Goal: Information Seeking & Learning: Learn about a topic

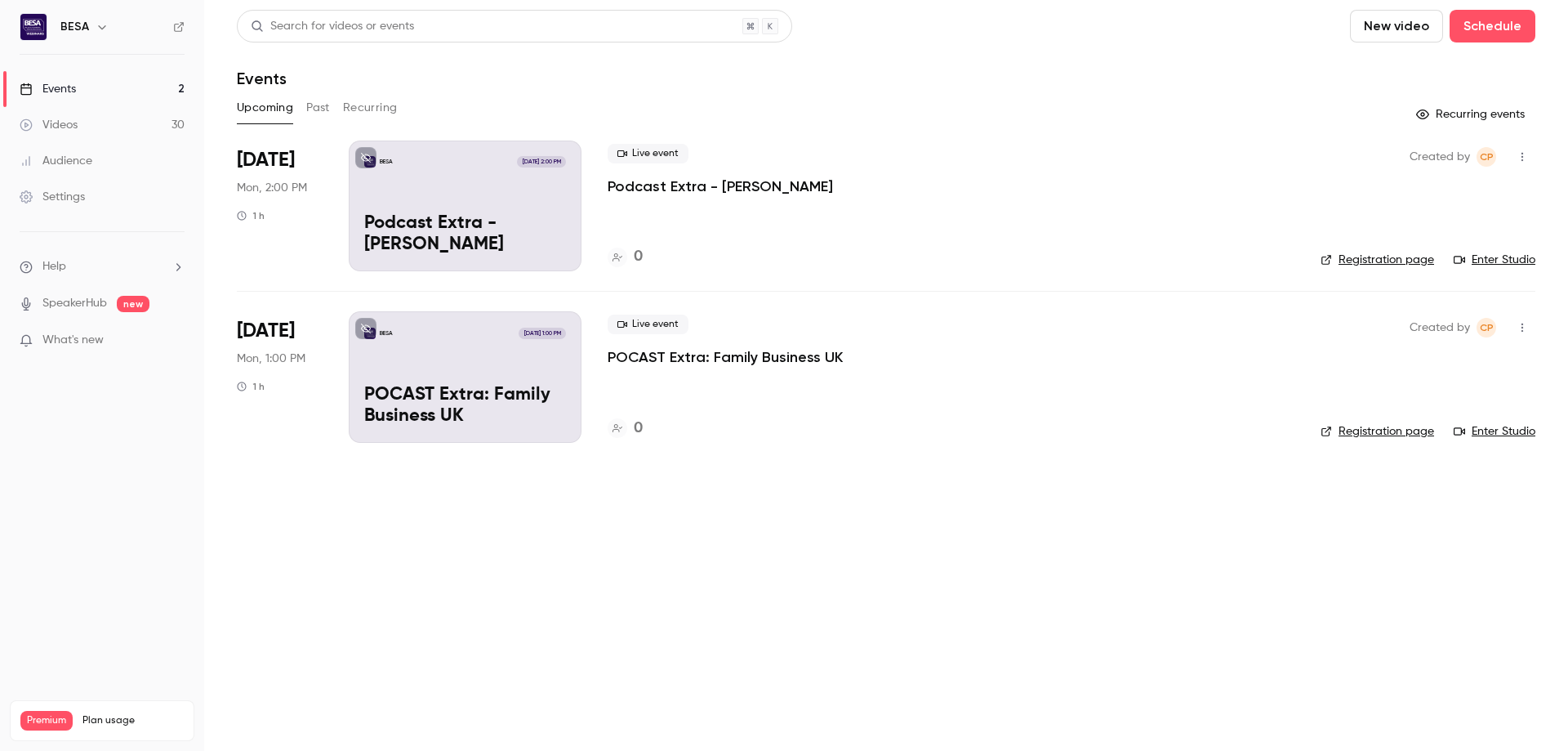
click at [120, 24] on div "BESA" at bounding box center [110, 27] width 99 height 19
click at [87, 24] on h6 "BESA" at bounding box center [75, 26] width 29 height 16
click at [93, 24] on button "button" at bounding box center [102, 27] width 19 height 19
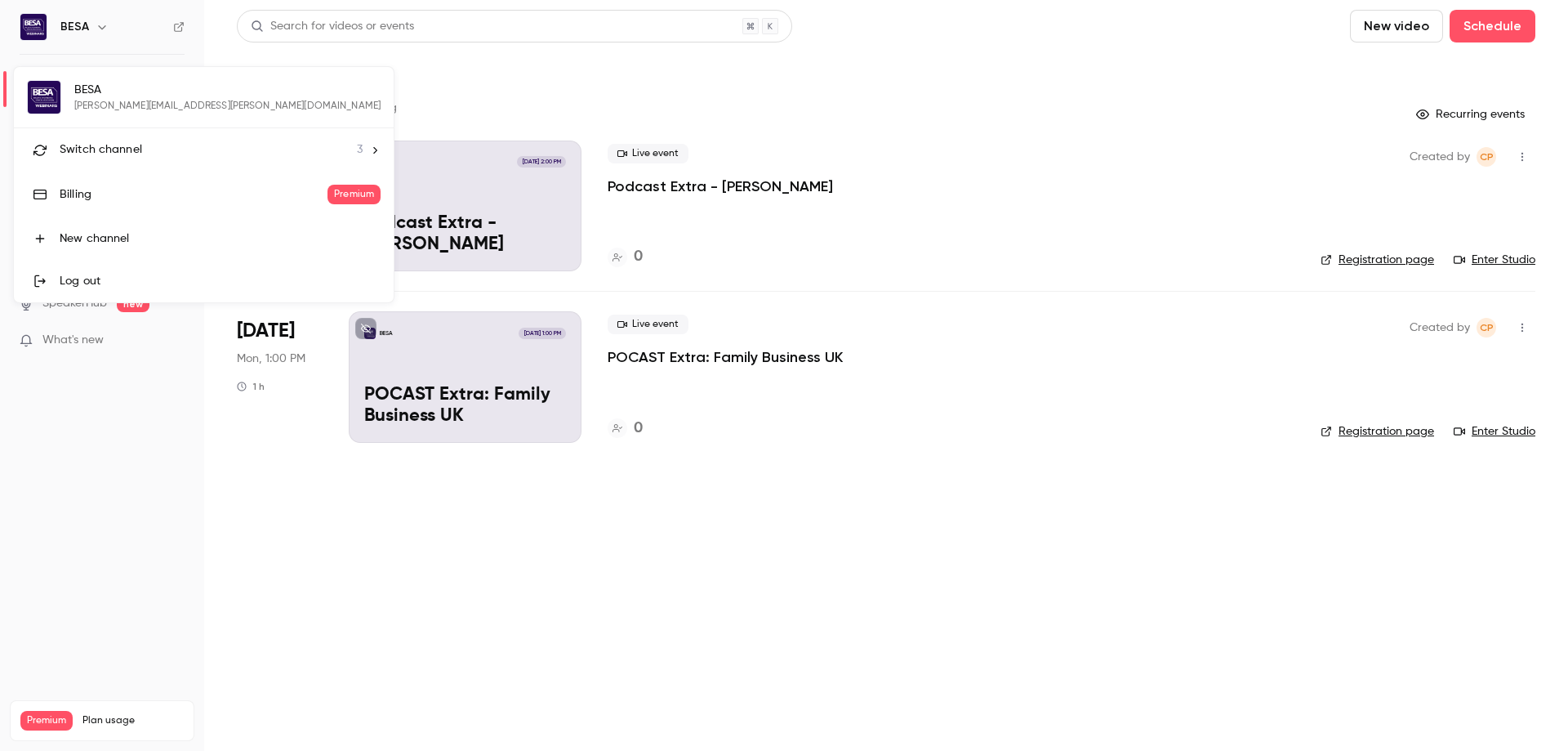
drag, startPoint x: 93, startPoint y: 24, endPoint x: 931, endPoint y: 75, distance: 839.6
click at [931, 75] on div at bounding box center [784, 376] width 1568 height 751
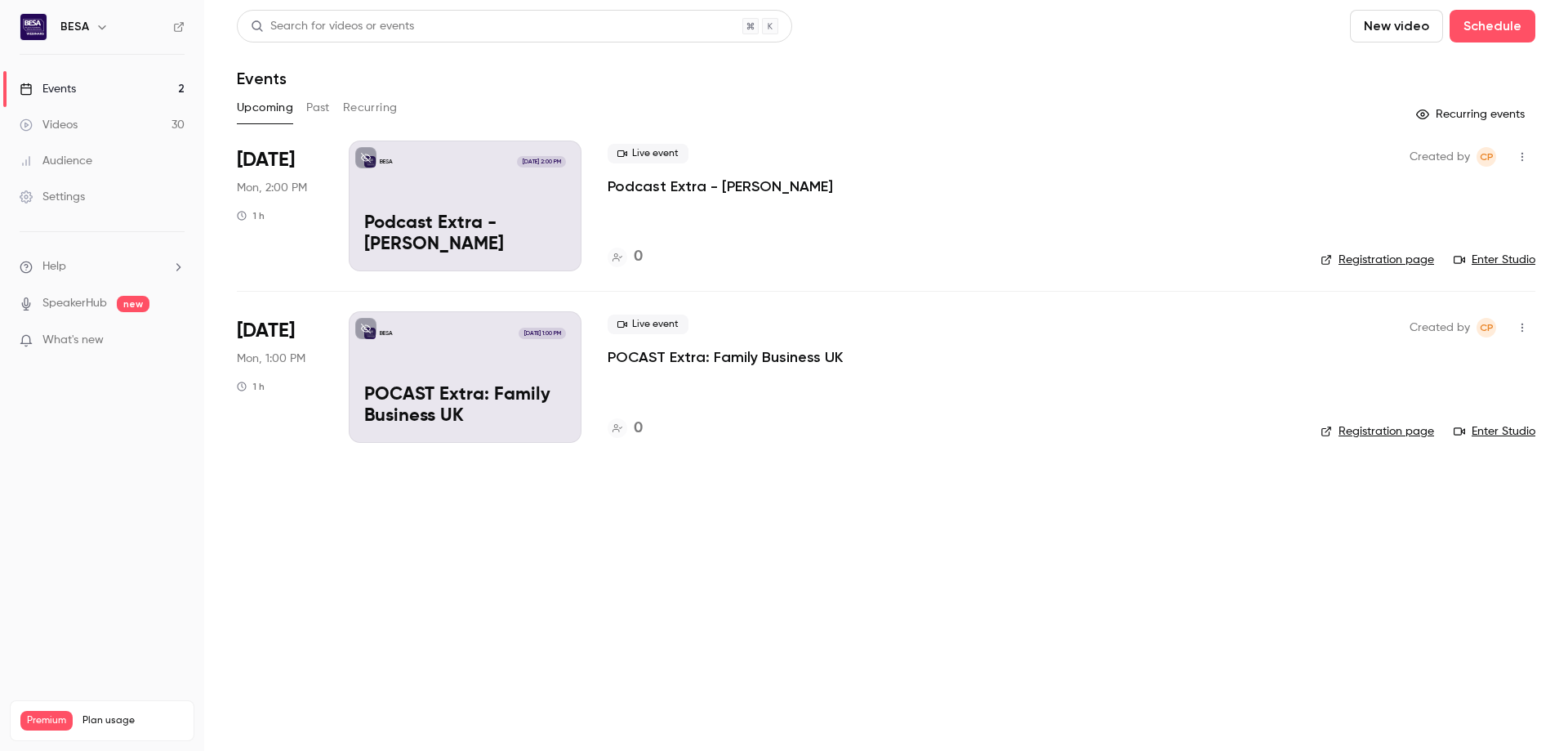
click at [108, 26] on button "button" at bounding box center [102, 27] width 19 height 19
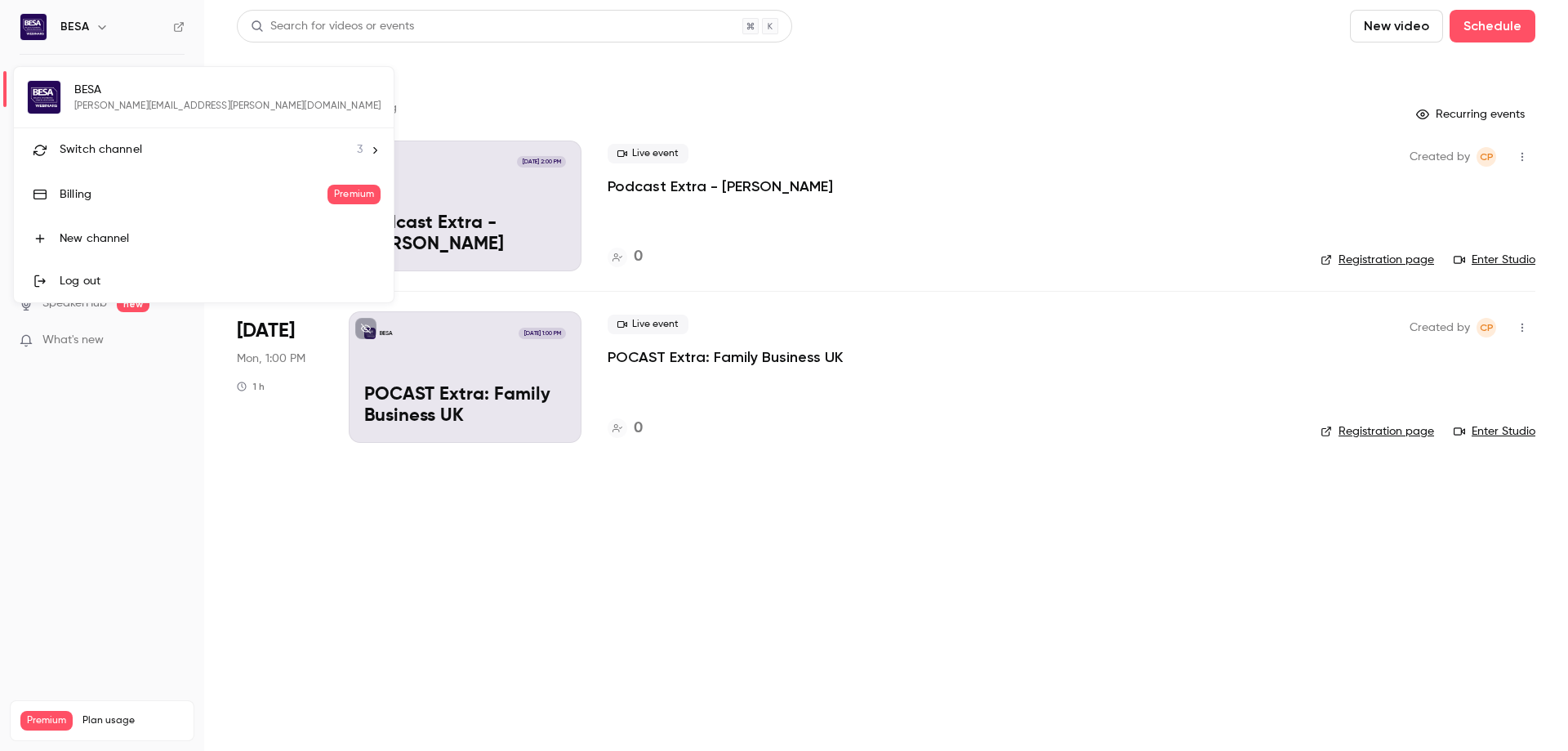
click at [86, 283] on div "Log out" at bounding box center [220, 281] width 321 height 16
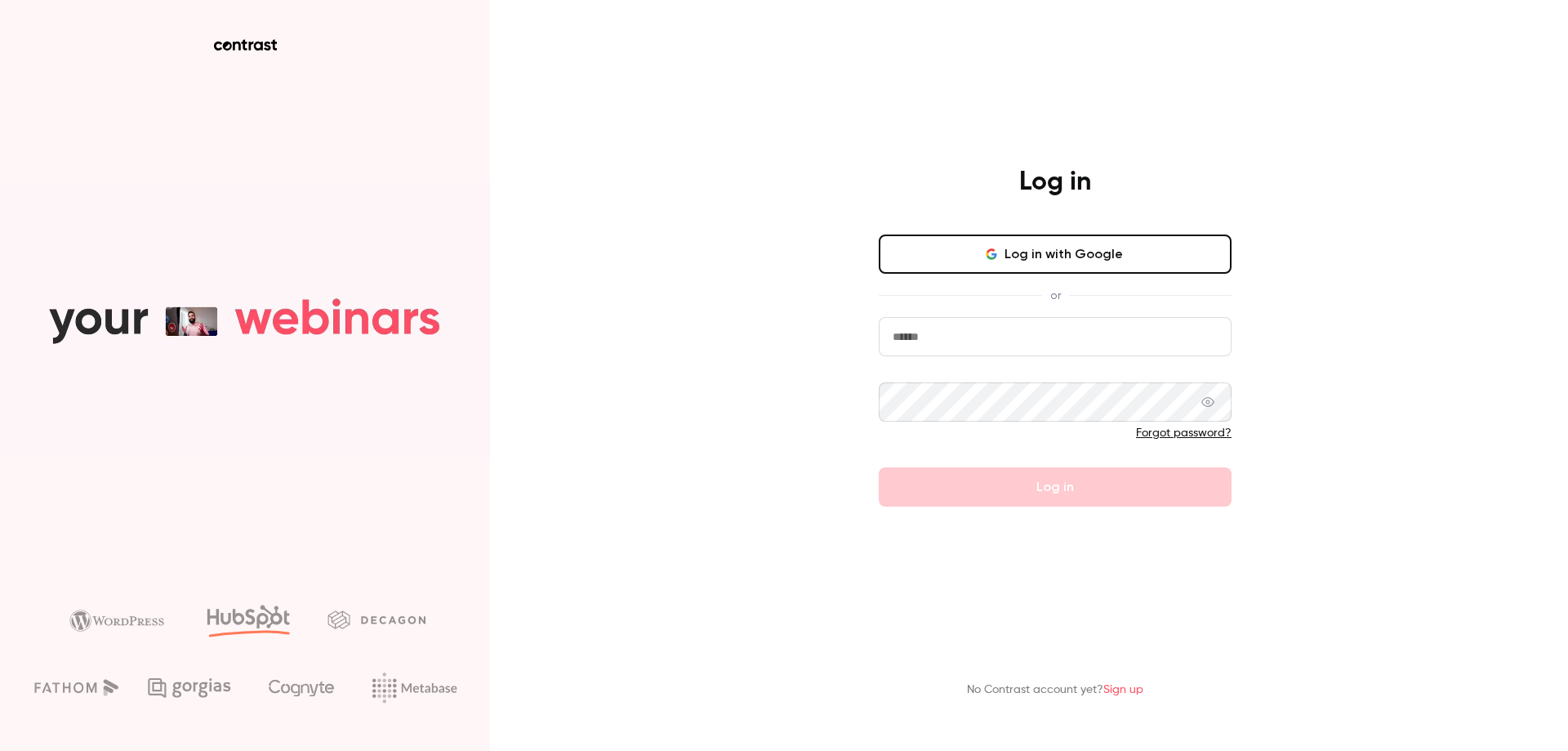
type input "**********"
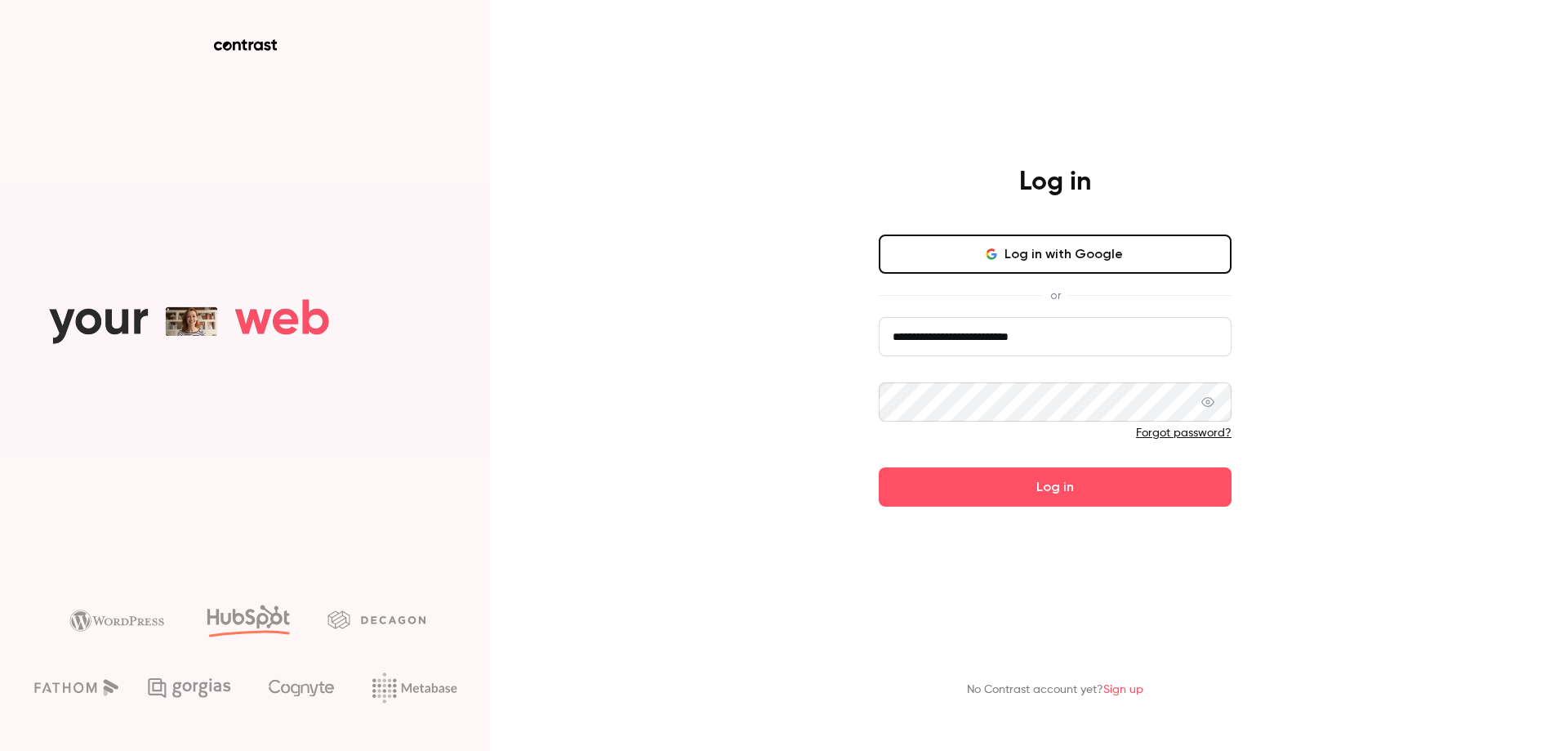
click at [1209, 401] on icon at bounding box center [1208, 403] width 14 height 14
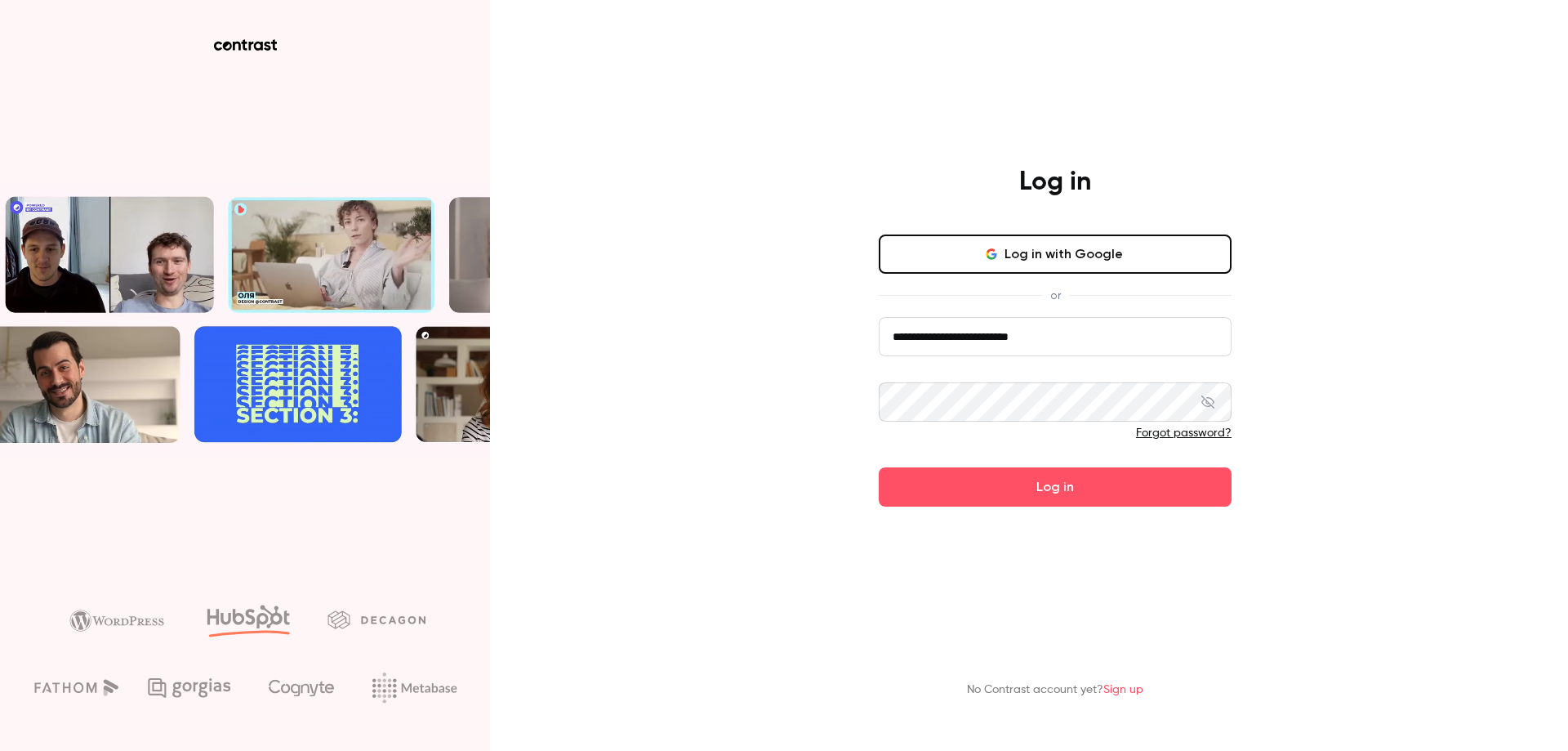
click at [1035, 339] on input "**********" at bounding box center [1056, 336] width 353 height 40
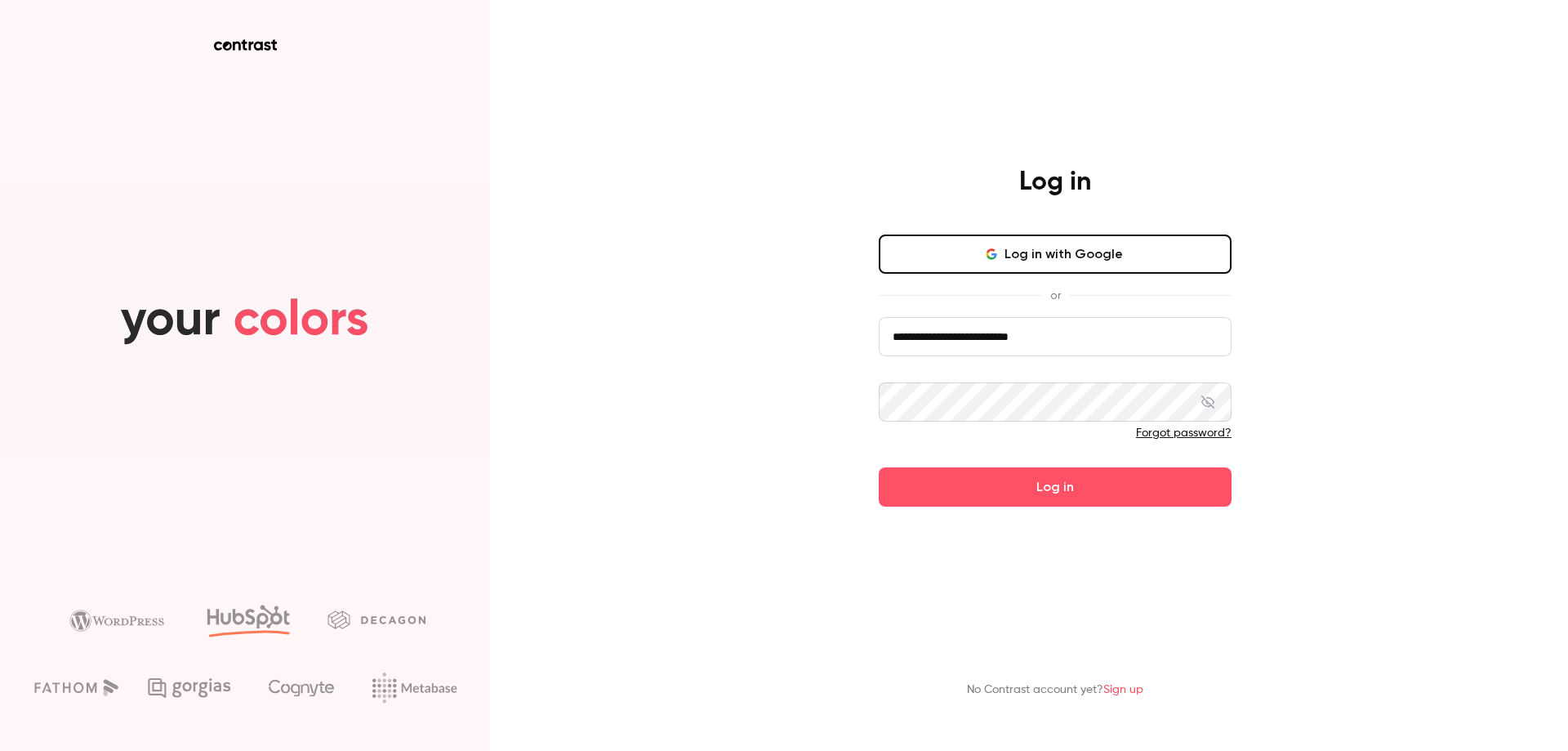
click at [1035, 339] on input "**********" at bounding box center [1056, 336] width 353 height 40
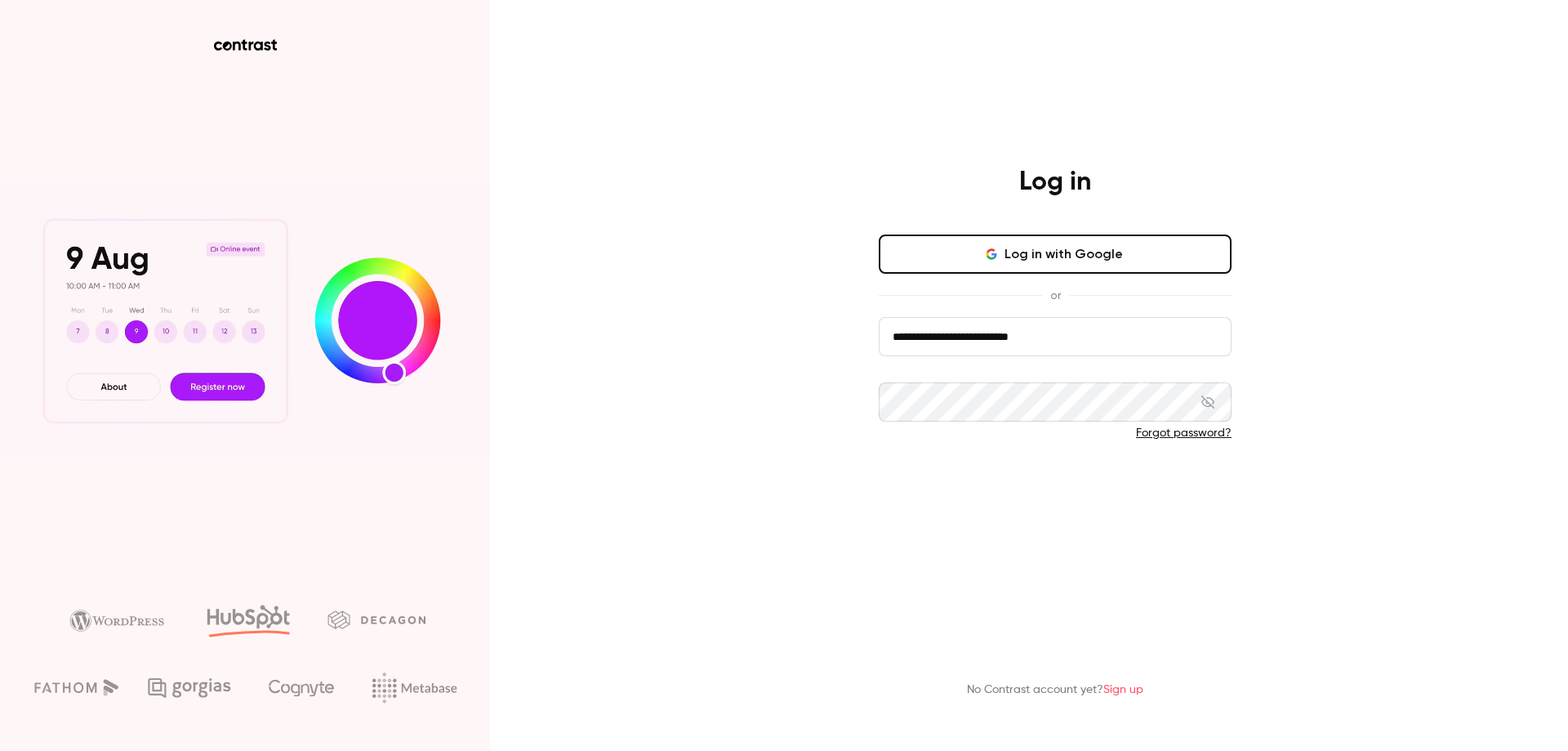
click at [1100, 495] on button "Log in" at bounding box center [1056, 487] width 353 height 40
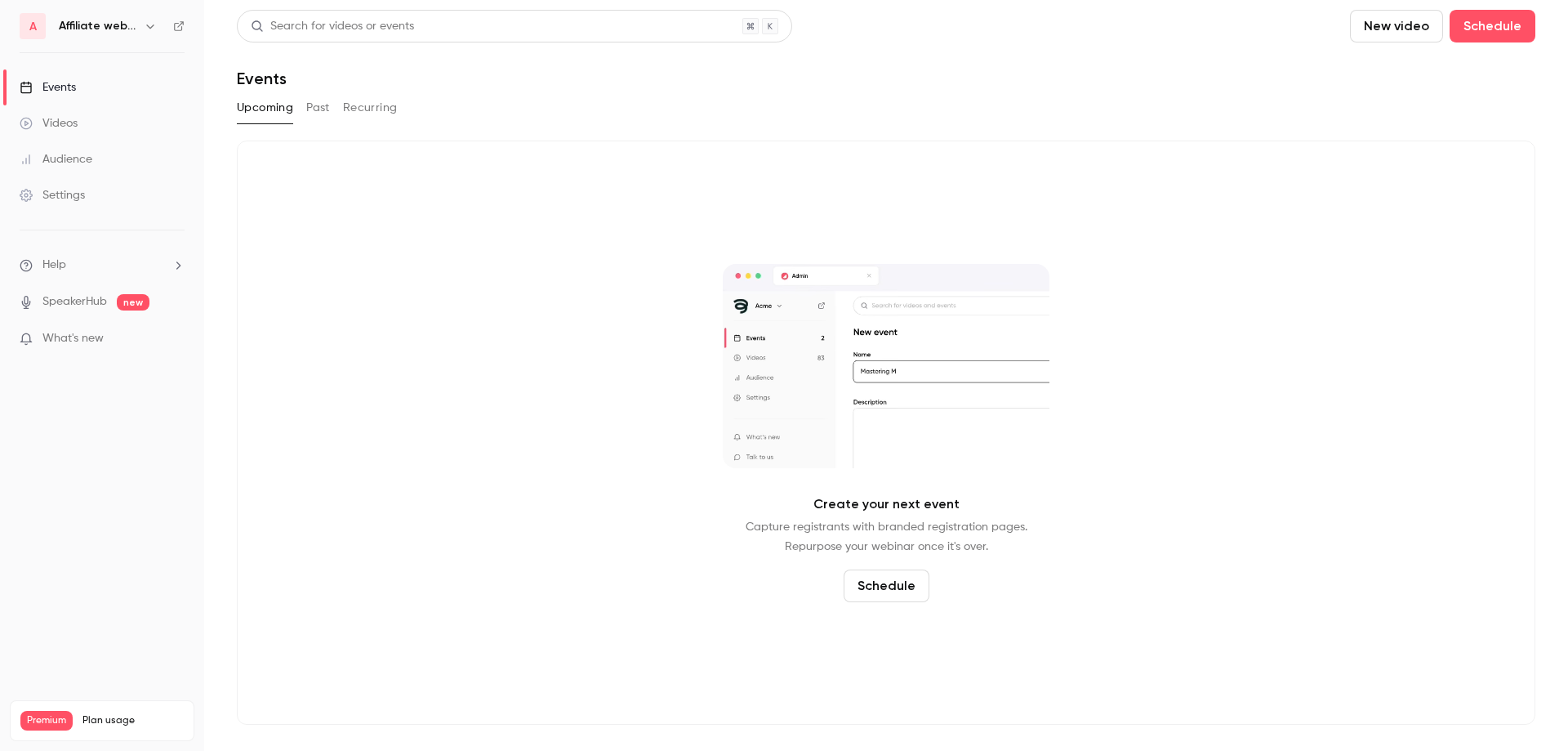
click at [124, 18] on h6 "Affiliate webinars" at bounding box center [97, 26] width 78 height 16
click at [151, 24] on icon "button" at bounding box center [151, 26] width 14 height 14
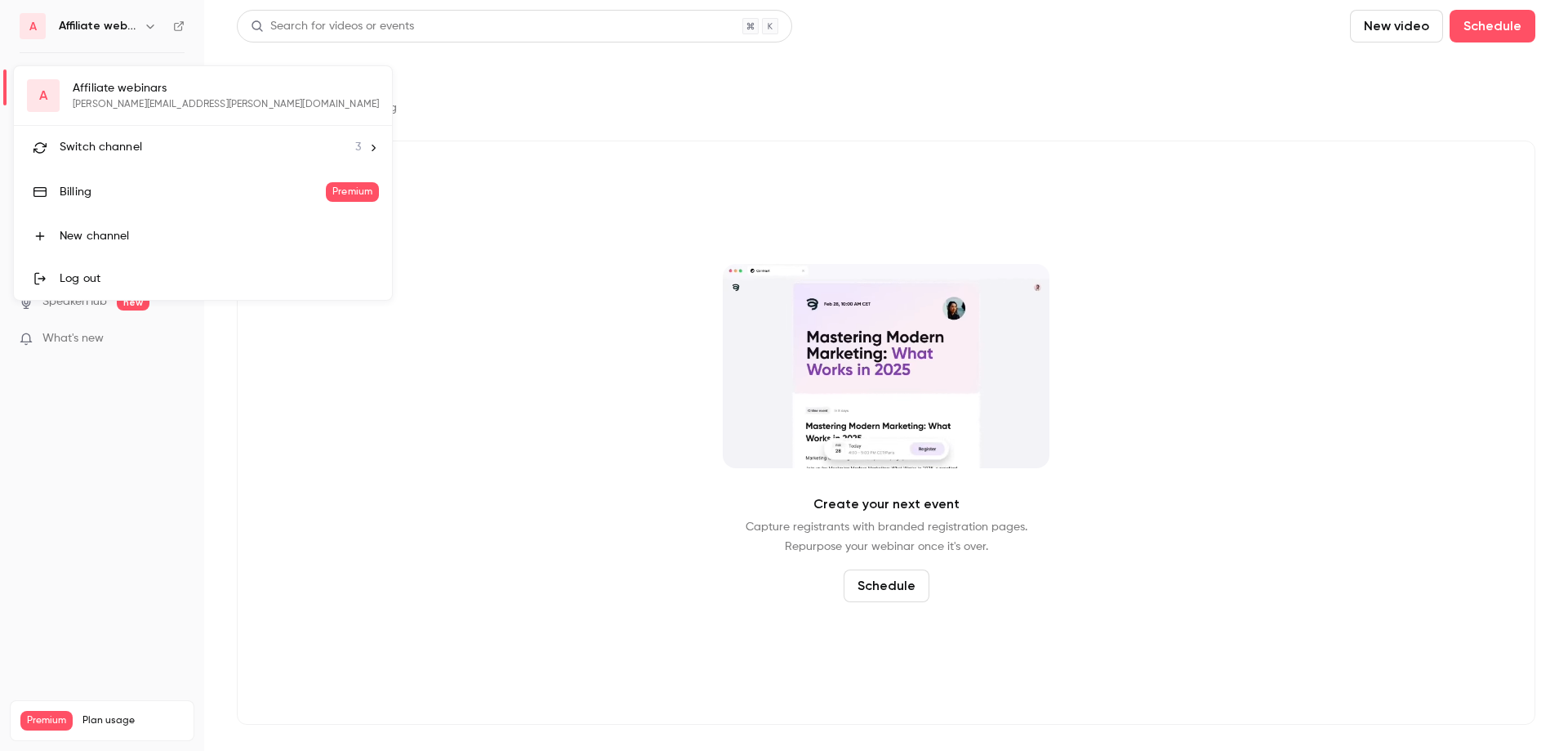
click at [164, 138] on li "Switch channel 3" at bounding box center [203, 147] width 378 height 43
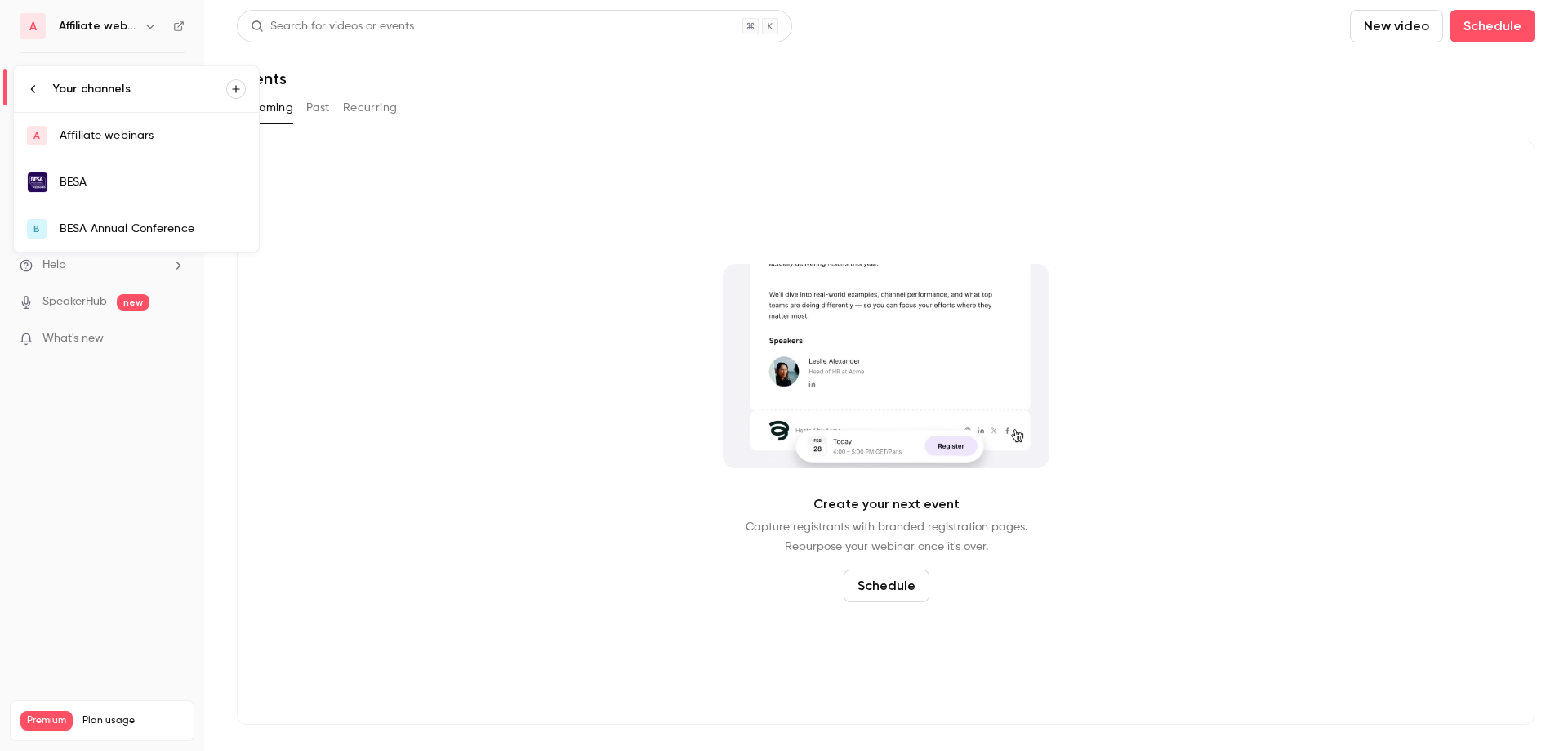
click at [194, 188] on div "BESA" at bounding box center [152, 181] width 186 height 16
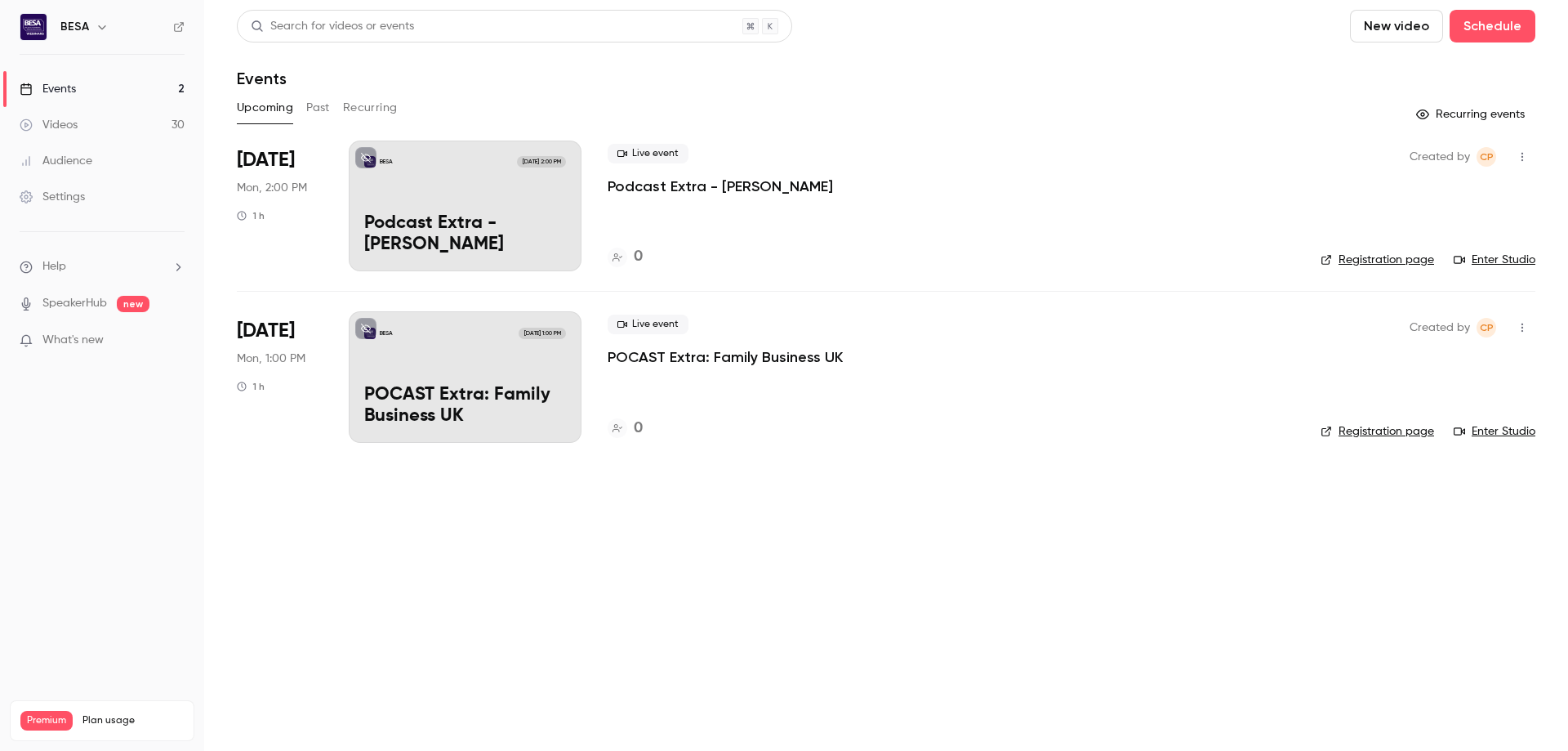
click at [194, 188] on link "Settings" at bounding box center [102, 196] width 205 height 36
click at [156, 126] on link "Videos 30" at bounding box center [102, 125] width 205 height 36
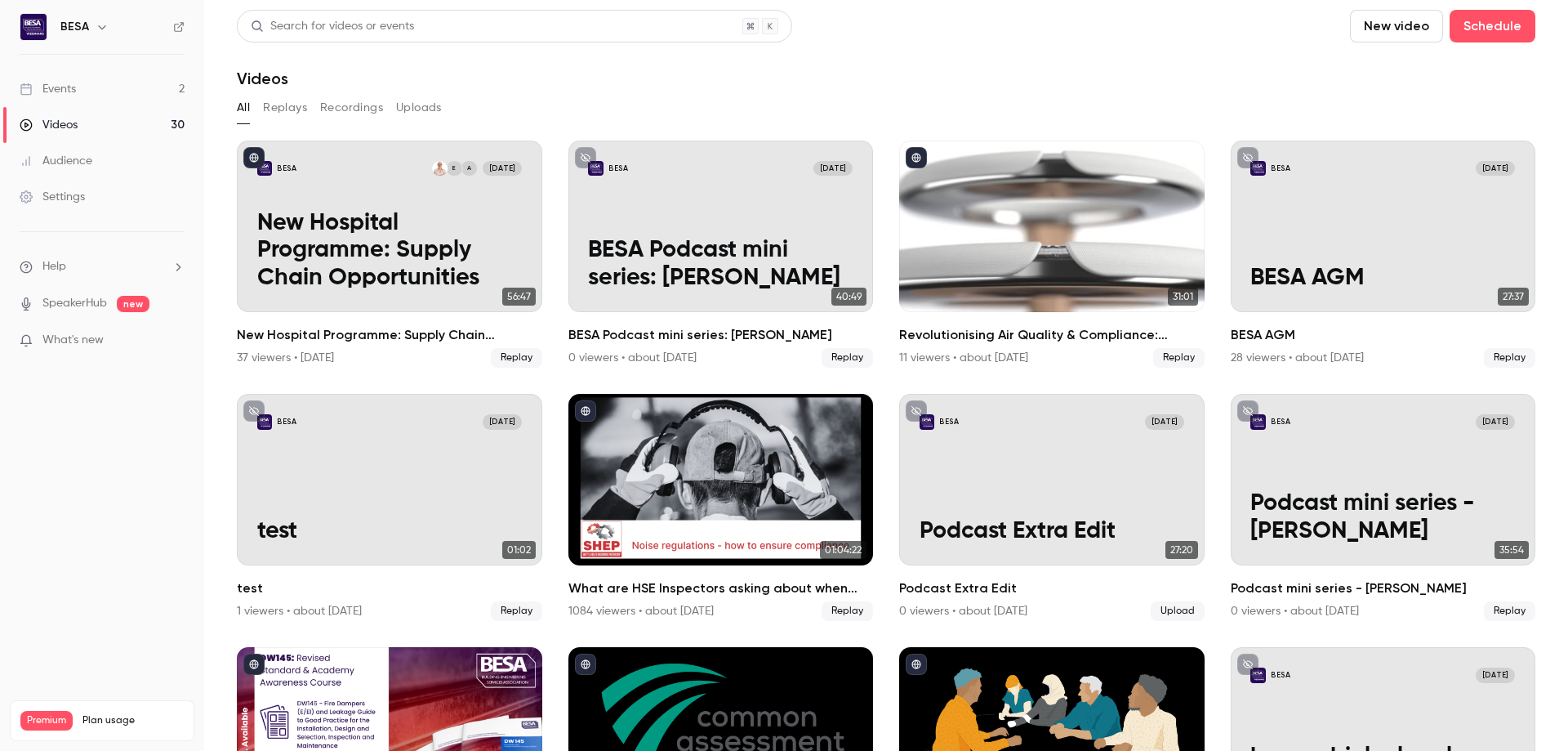
click at [159, 84] on link "Events 2" at bounding box center [102, 89] width 205 height 36
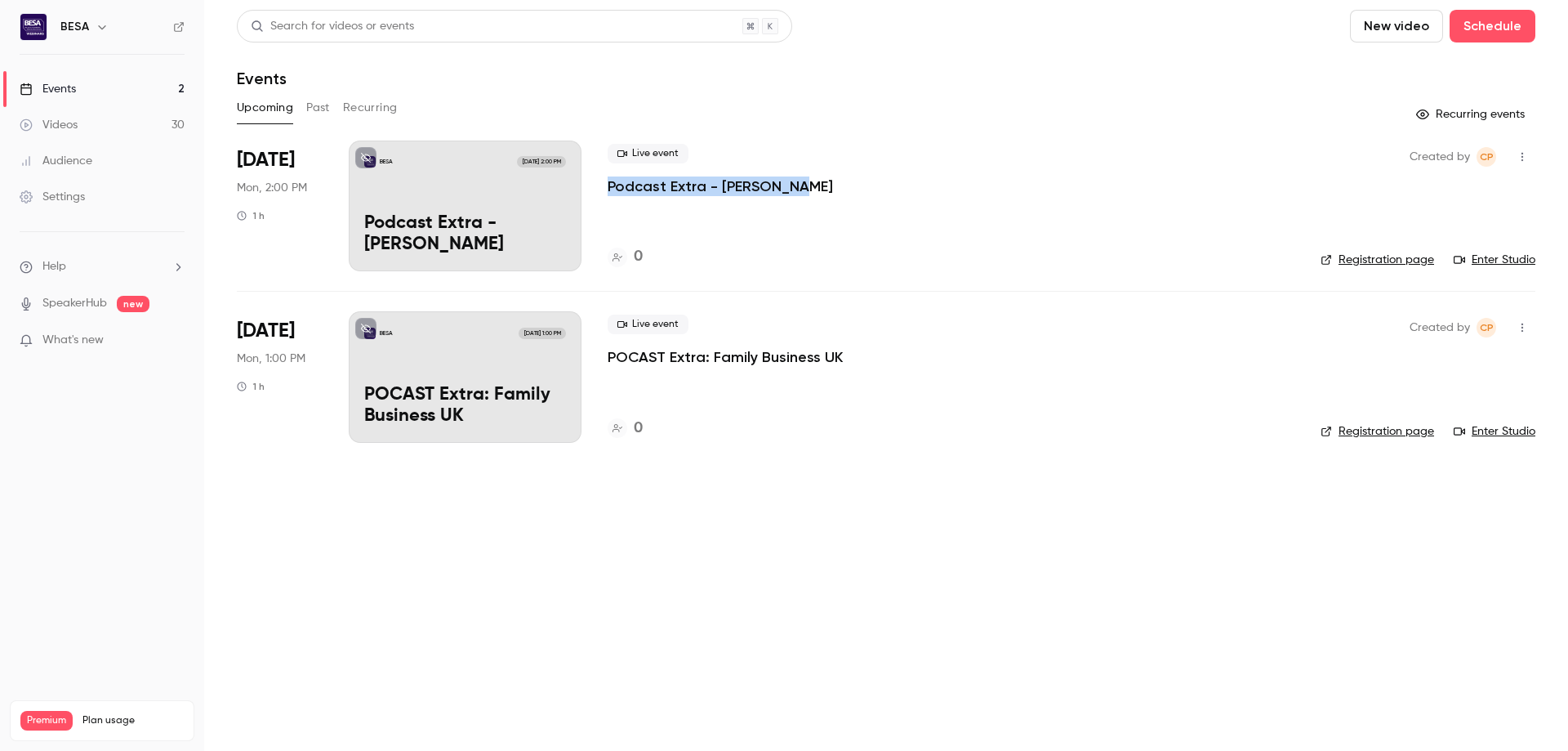
drag, startPoint x: 808, startPoint y: 182, endPoint x: 608, endPoint y: 189, distance: 200.1
click at [608, 189] on div "Live event Podcast Extra - [PERSON_NAME]" at bounding box center [951, 170] width 687 height 52
click at [886, 220] on div "Live event Podcast Extra - [PERSON_NAME] 0" at bounding box center [951, 206] width 687 height 130
